Goal: Find specific page/section: Find specific page/section

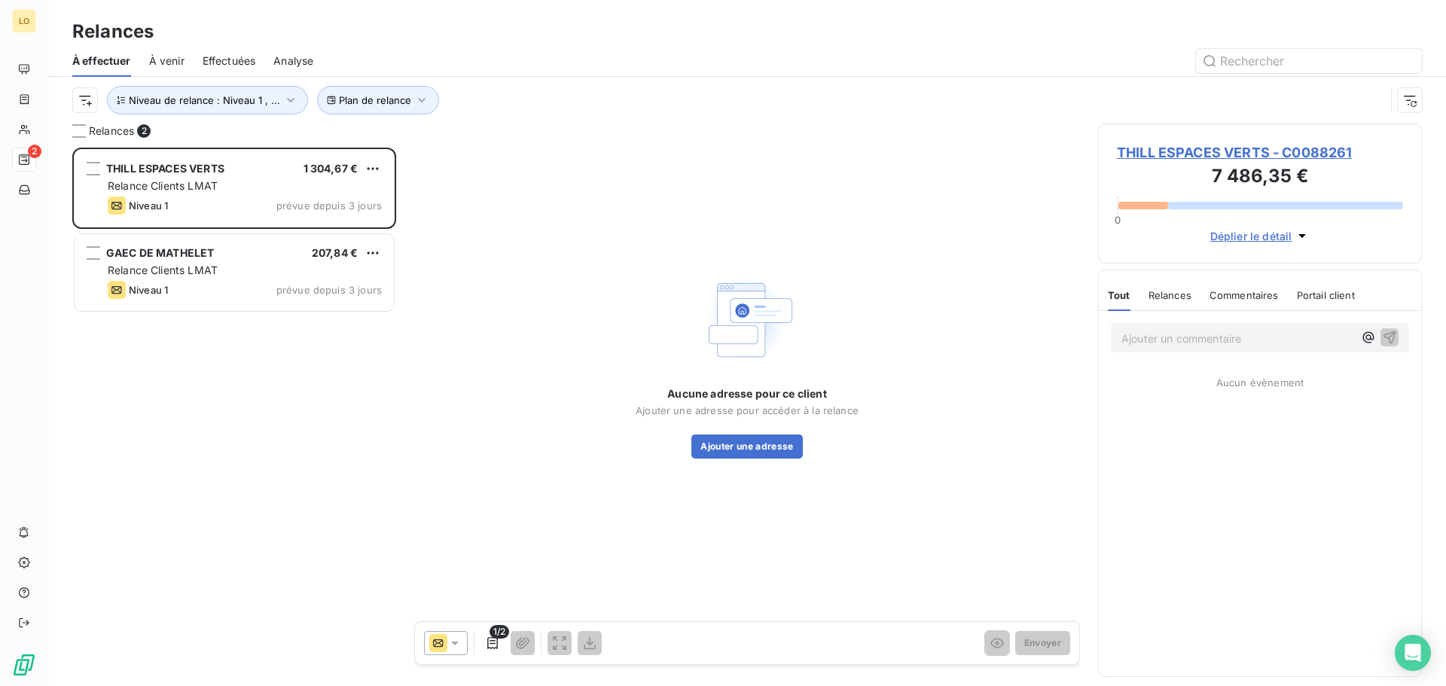
scroll to position [527, 313]
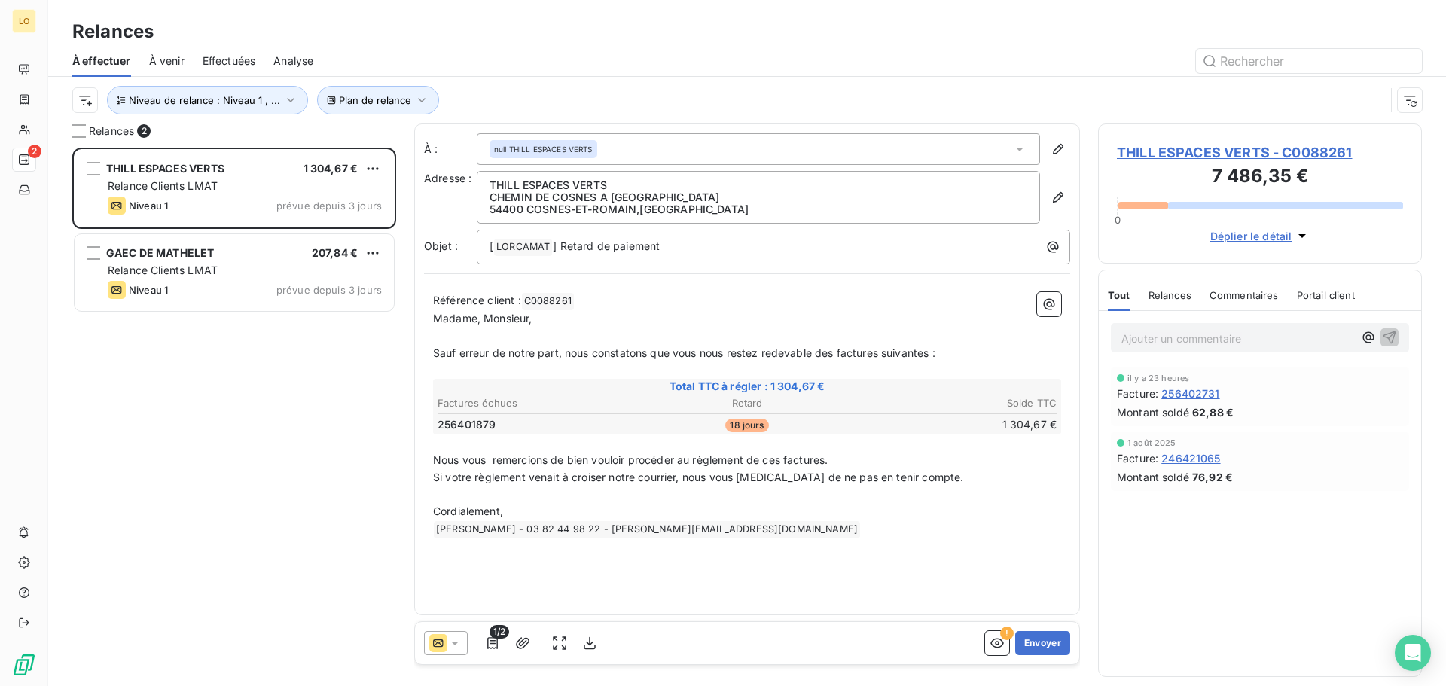
click at [243, 407] on div "THILL ESPACES VERTS 1 304,67 € Relance Clients LMAT Niveau 1 prévue depuis 3 jo…" at bounding box center [234, 417] width 324 height 538
click at [995, 642] on icon "button" at bounding box center [997, 643] width 15 height 15
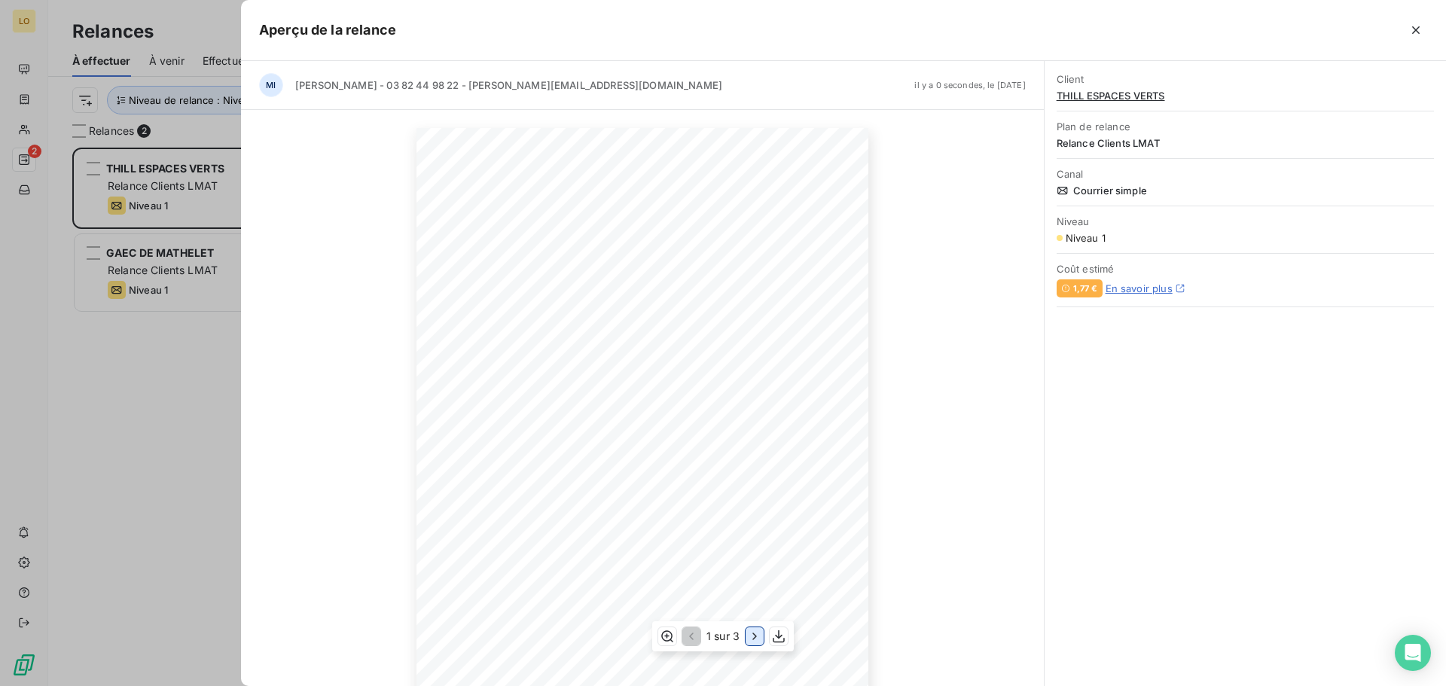
click at [750, 635] on icon "button" at bounding box center [754, 636] width 15 height 15
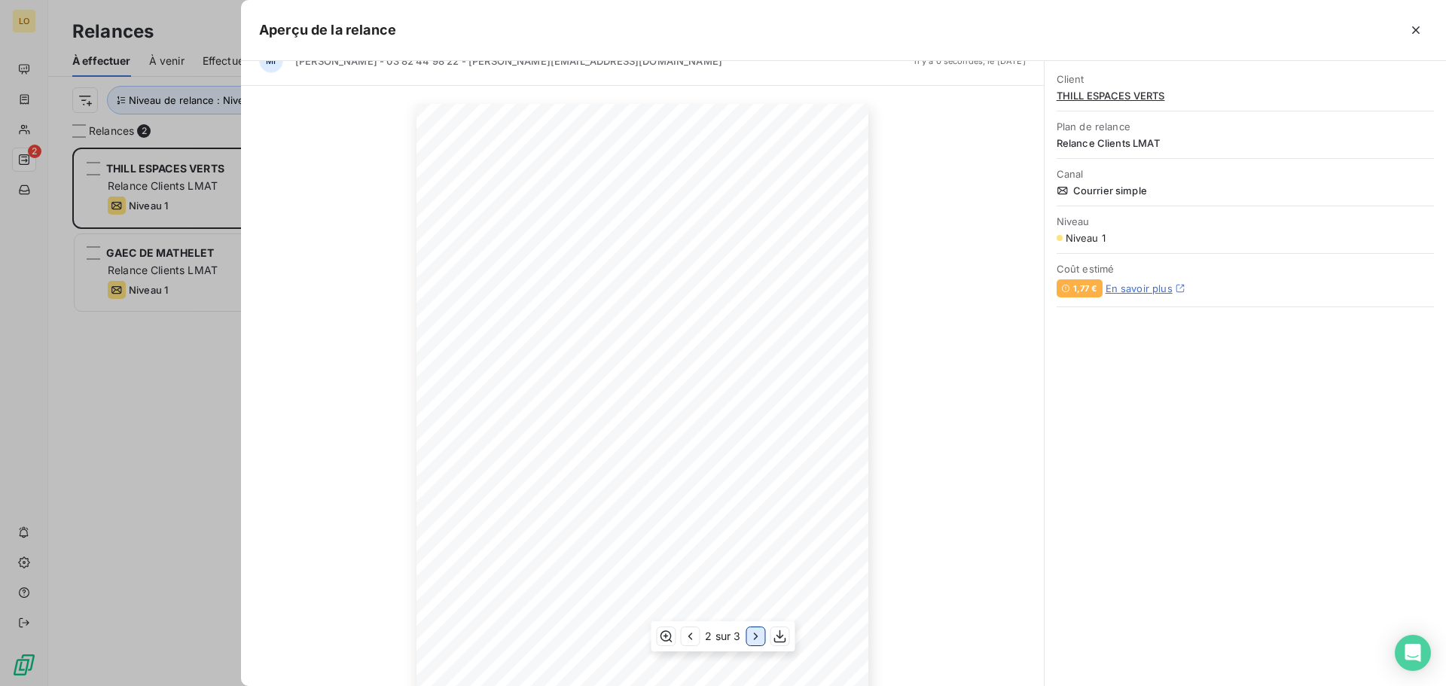
click at [749, 642] on icon "button" at bounding box center [756, 636] width 15 height 15
click at [688, 633] on icon "button" at bounding box center [689, 636] width 15 height 15
click at [683, 636] on icon "button" at bounding box center [689, 636] width 15 height 15
click at [753, 641] on icon "button" at bounding box center [754, 636] width 15 height 15
click at [756, 639] on icon "button" at bounding box center [756, 636] width 4 height 7
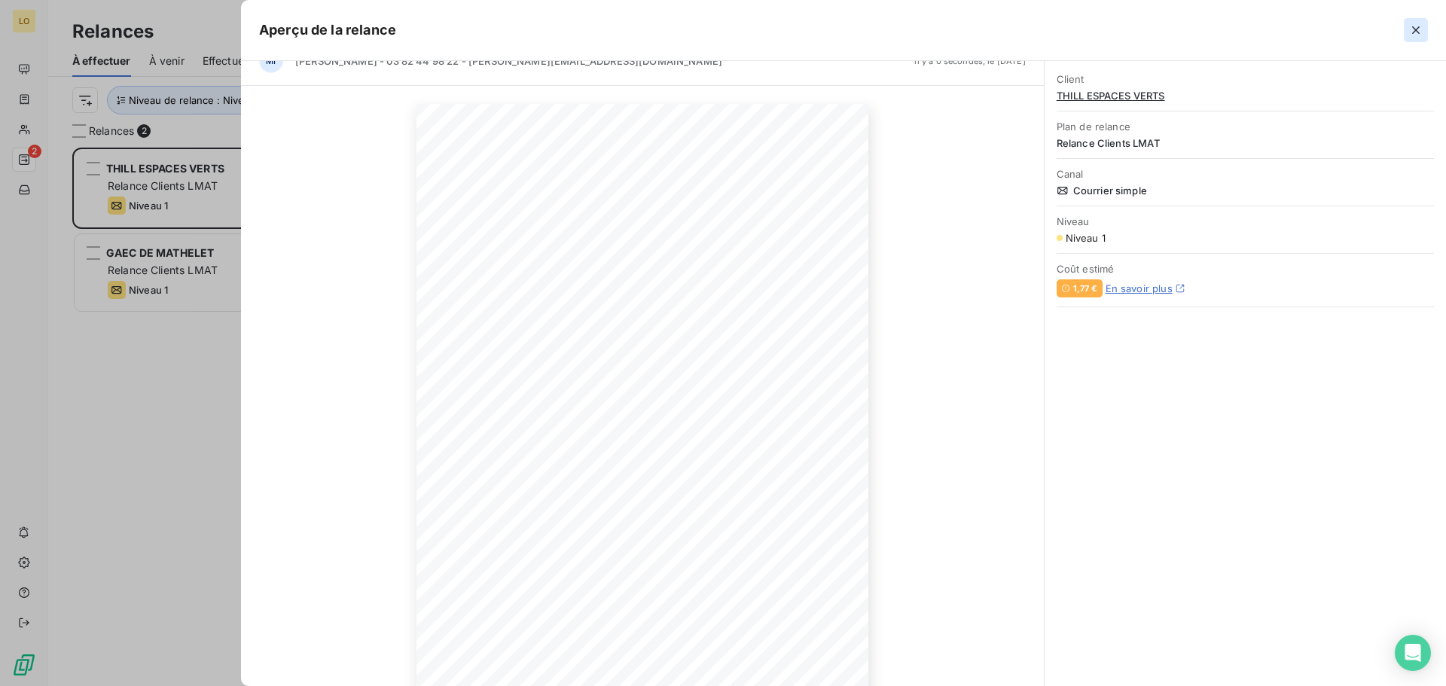
click at [1414, 30] on icon "button" at bounding box center [1415, 30] width 15 height 15
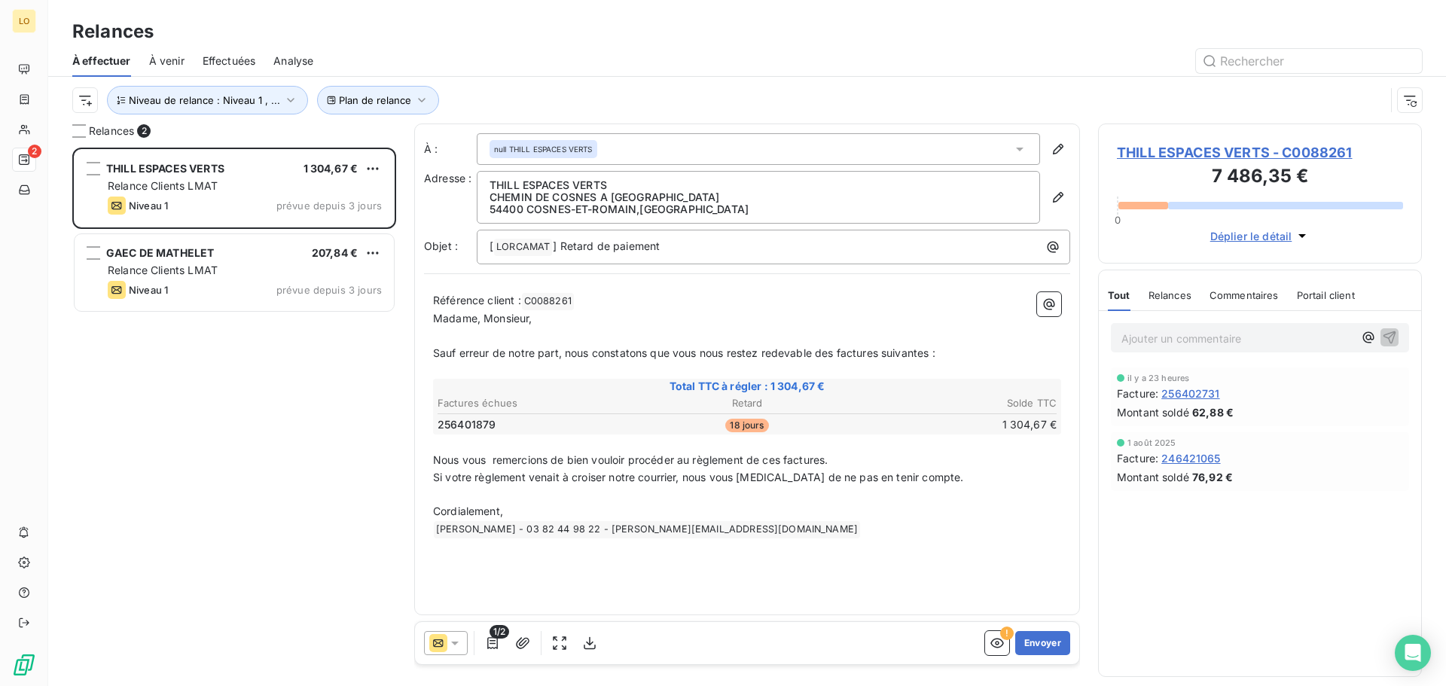
click at [205, 404] on div "THILL ESPACES VERTS 1 304,67 € Relance Clients LMAT Niveau 1 prévue depuis 3 jo…" at bounding box center [234, 417] width 324 height 538
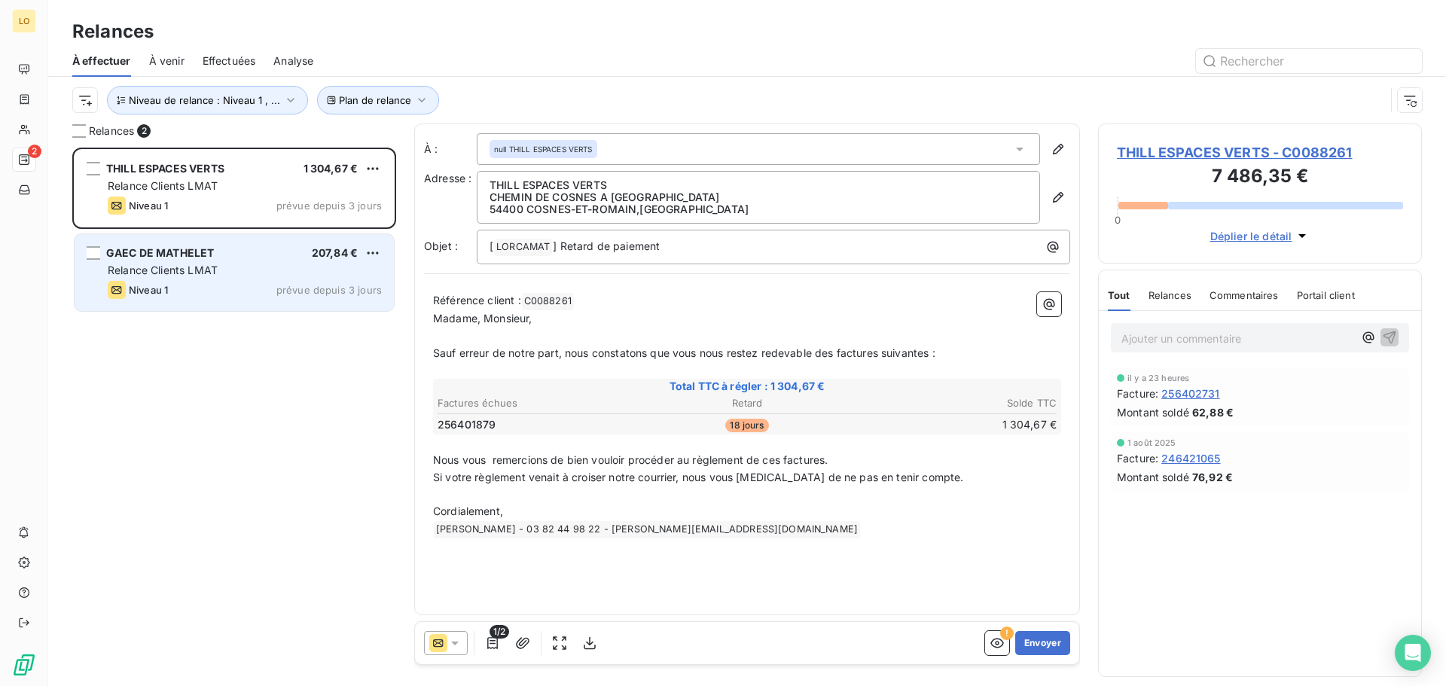
click at [258, 267] on div "Relance Clients LMAT" at bounding box center [245, 270] width 274 height 15
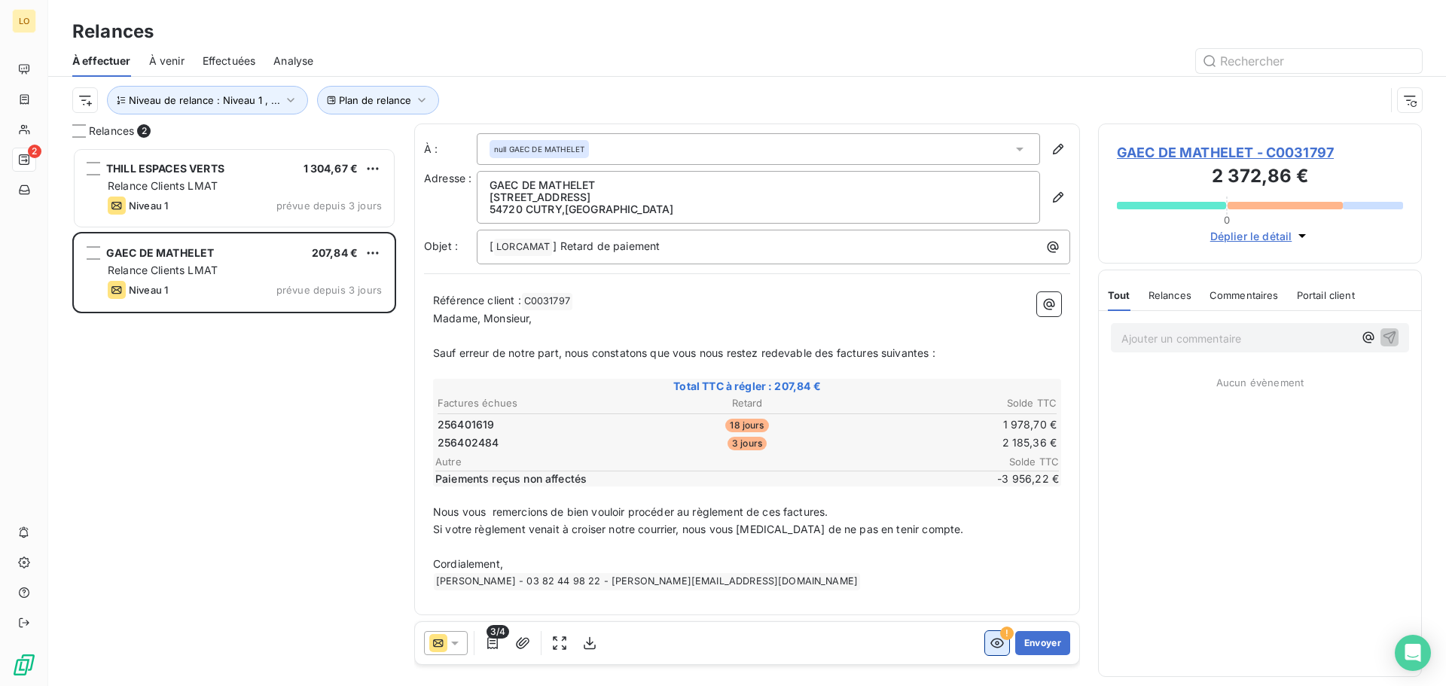
click at [990, 643] on icon "button" at bounding box center [997, 643] width 15 height 15
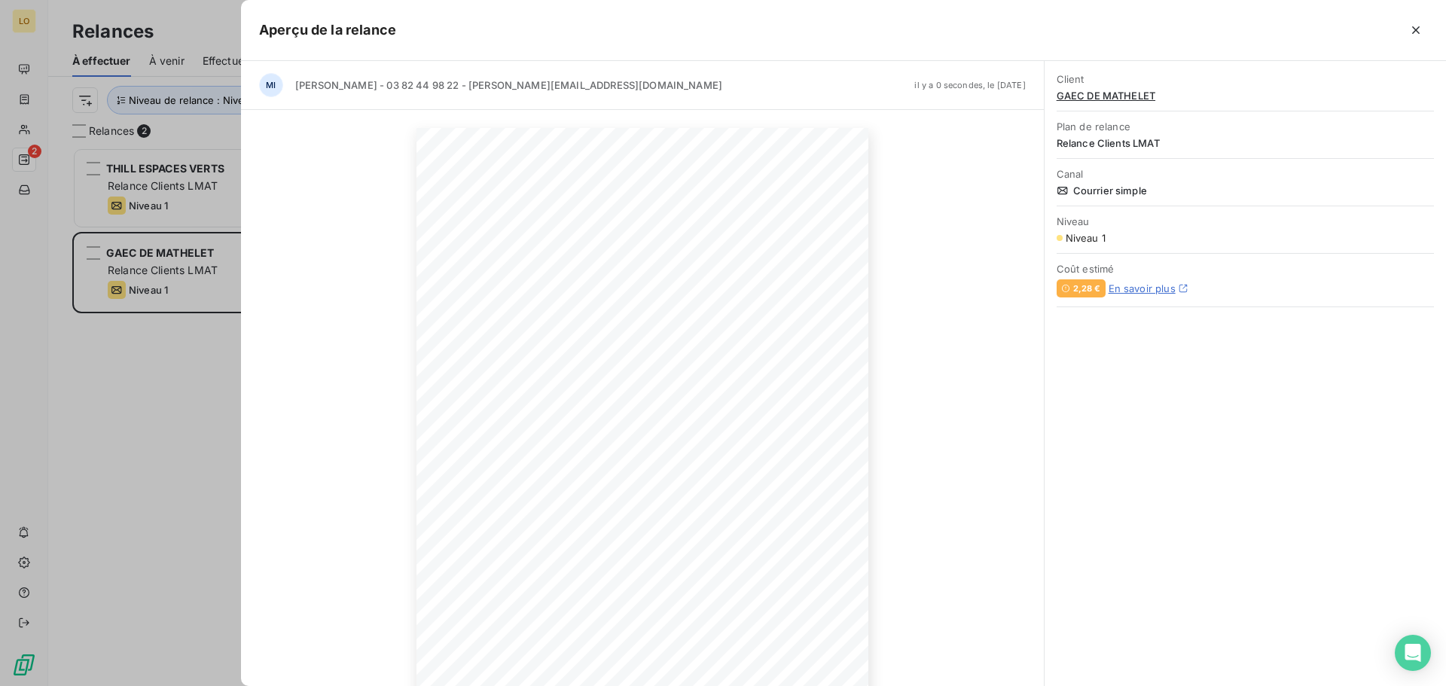
click at [129, 396] on div at bounding box center [723, 343] width 1446 height 686
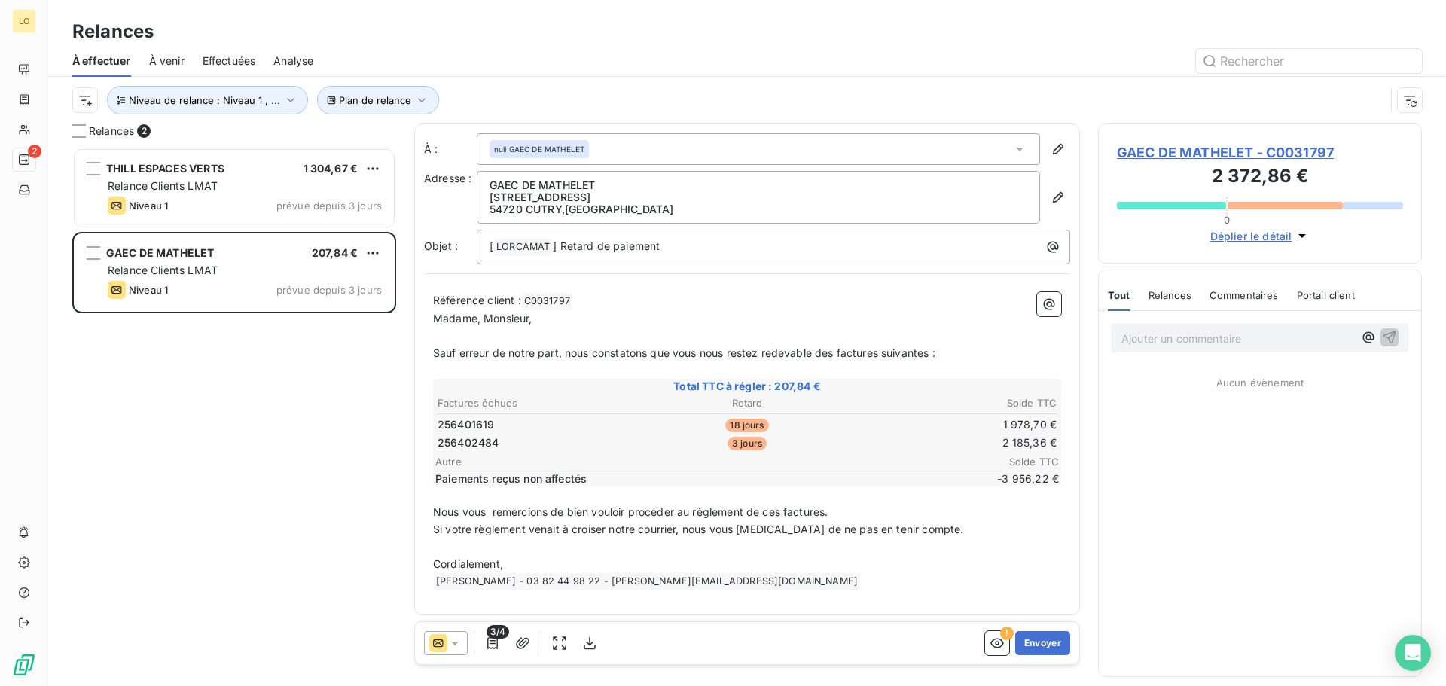
click at [285, 61] on span "Analyse" at bounding box center [293, 60] width 40 height 15
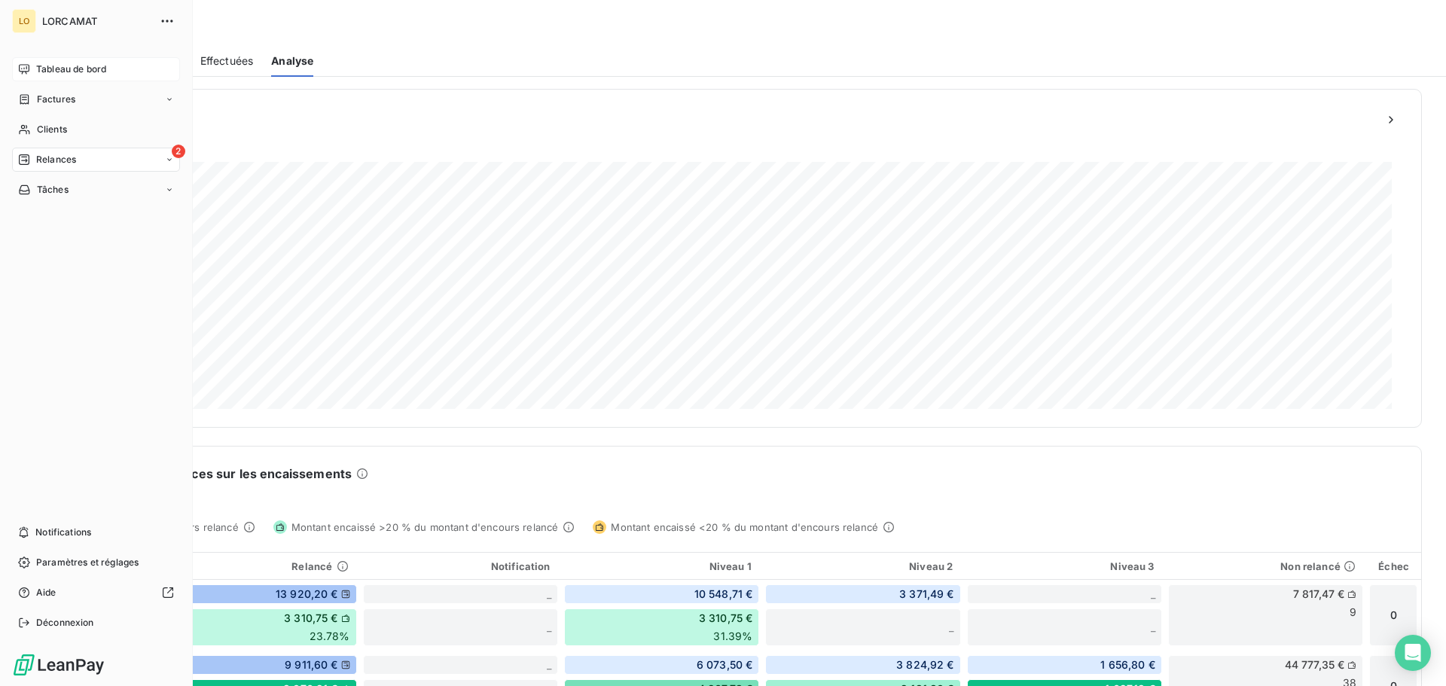
click at [27, 75] on div "Tableau de bord" at bounding box center [96, 69] width 168 height 24
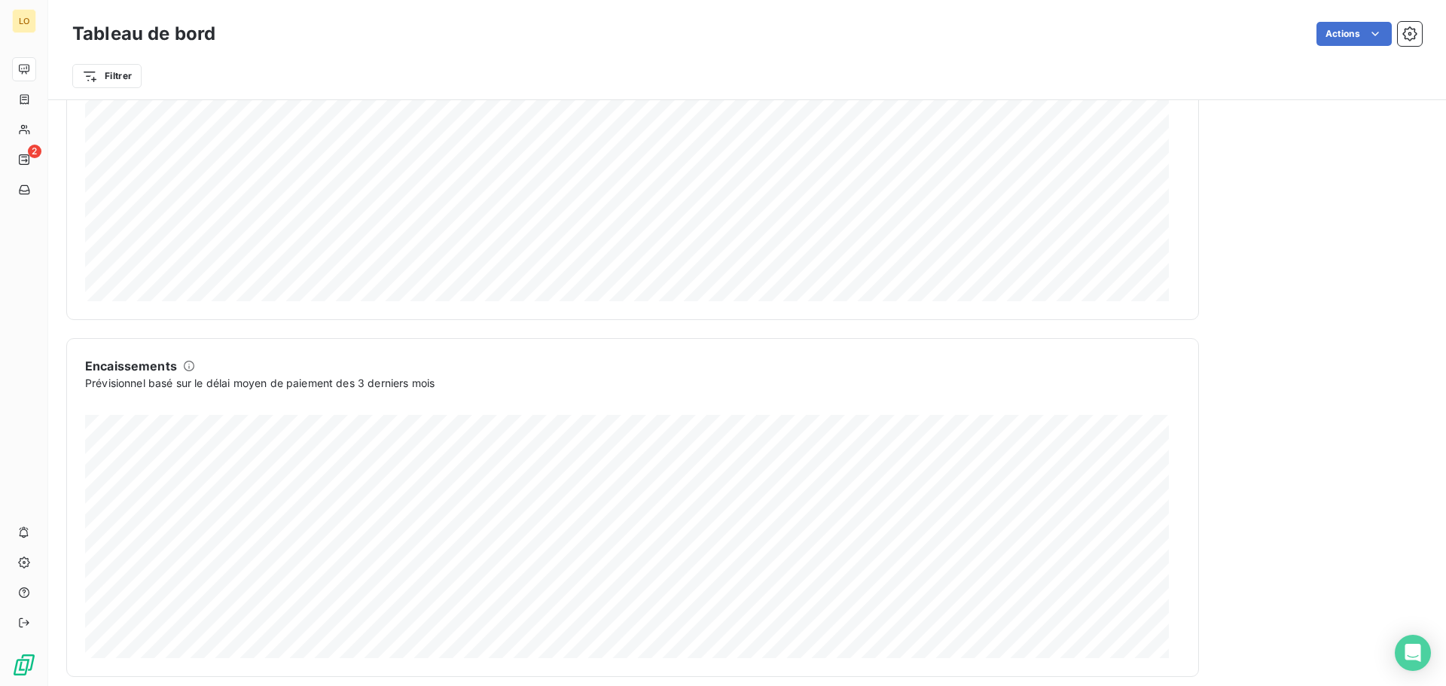
scroll to position [782, 0]
